Goal: Information Seeking & Learning: Find specific fact

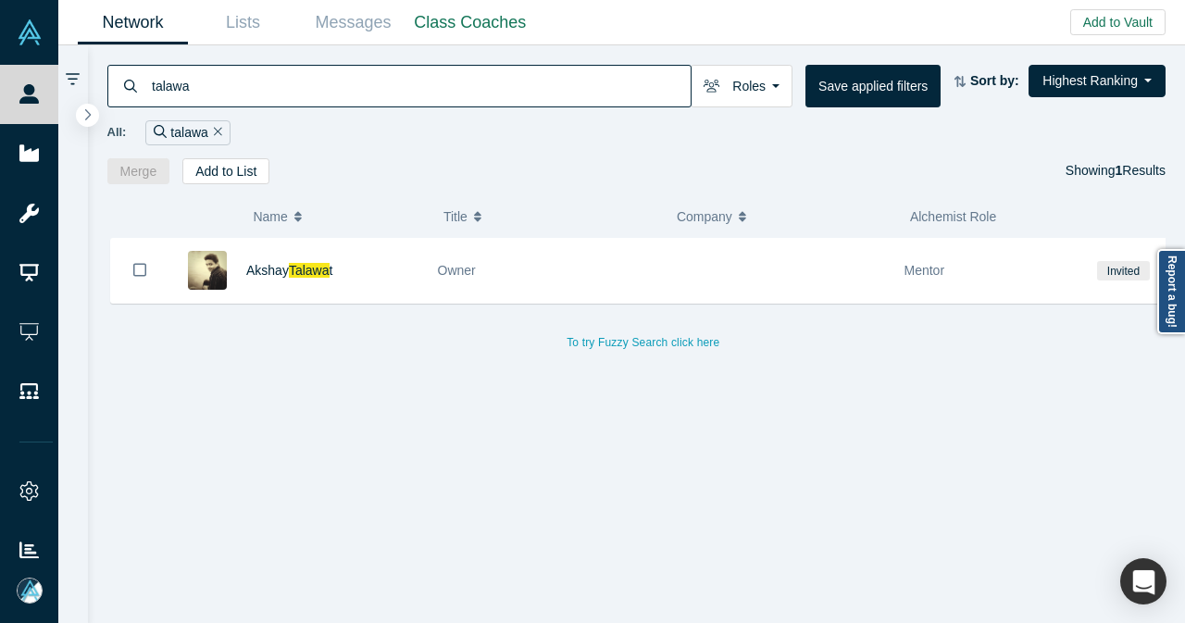
drag, startPoint x: 250, startPoint y: 93, endPoint x: 109, endPoint y: 91, distance: 140.7
click at [112, 91] on div "talawa" at bounding box center [399, 86] width 584 height 43
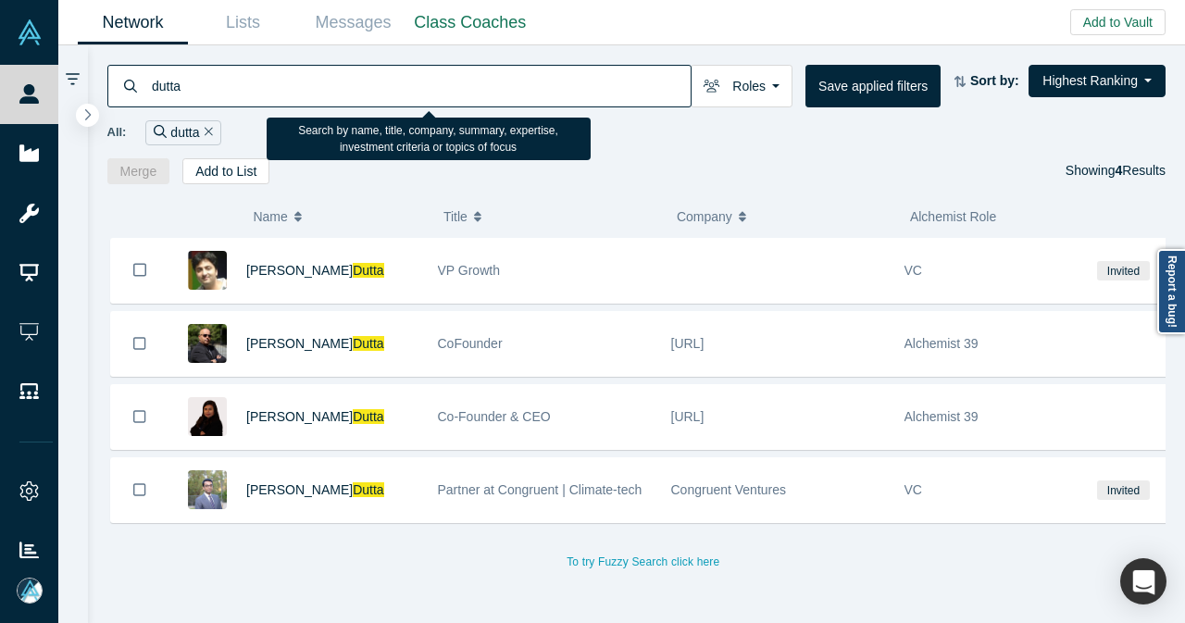
drag, startPoint x: 302, startPoint y: 69, endPoint x: 136, endPoint y: 76, distance: 165.8
click at [136, 76] on div "dutta" at bounding box center [399, 86] width 584 height 43
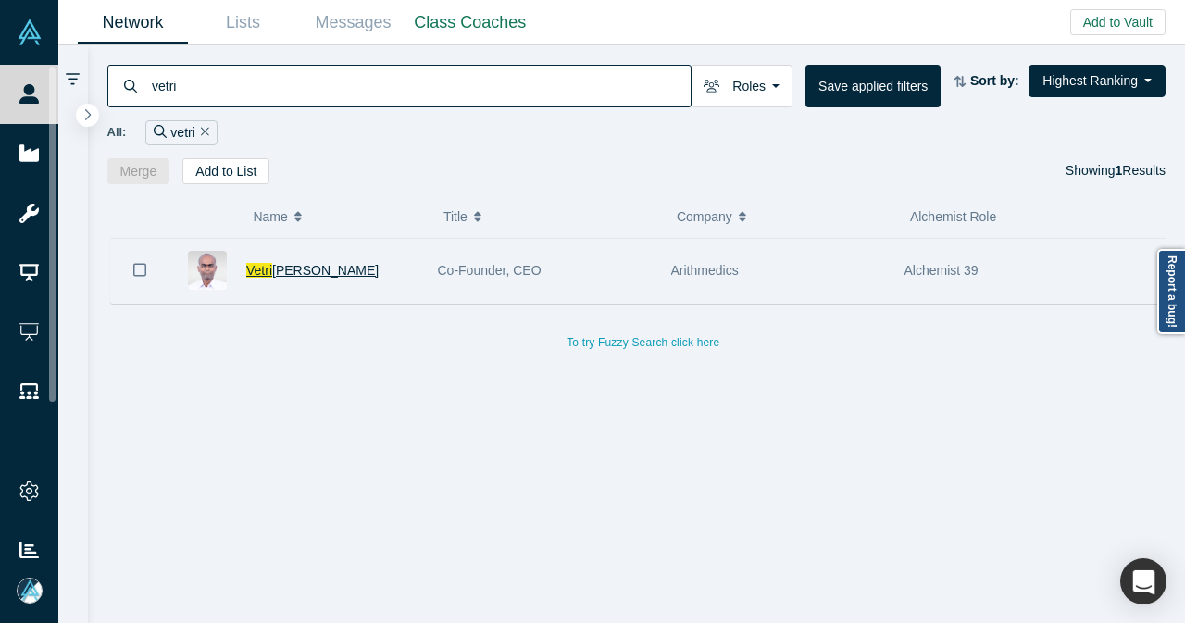
type input "vetri"
